Goal: Task Accomplishment & Management: Complete application form

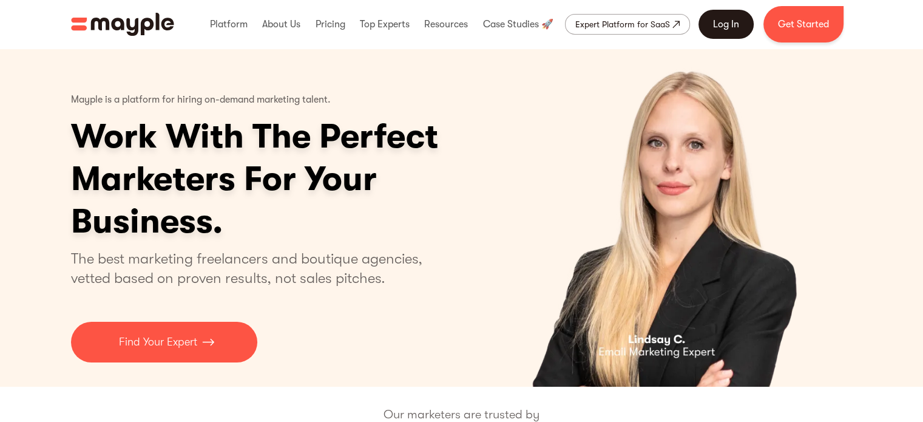
scroll to position [293, 0]
click at [736, 32] on link "Log In" at bounding box center [726, 24] width 55 height 29
click at [796, 26] on link "Get Started" at bounding box center [804, 24] width 80 height 36
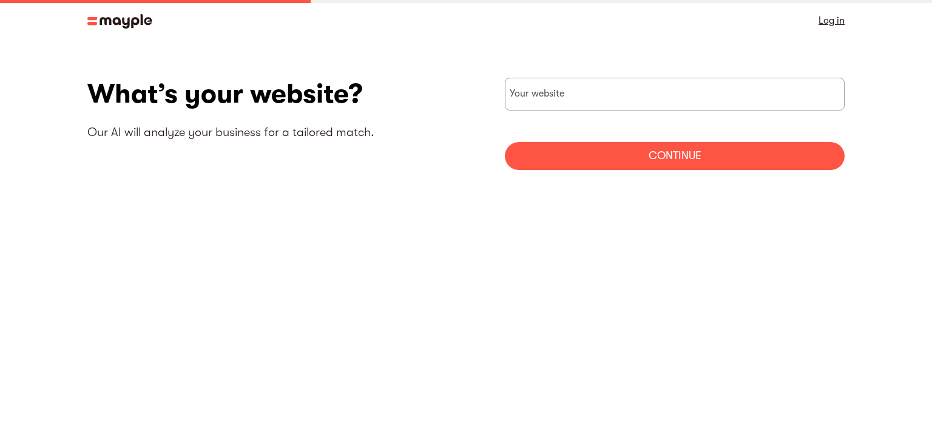
scroll to position [293, 0]
